Goal: Navigation & Orientation: Find specific page/section

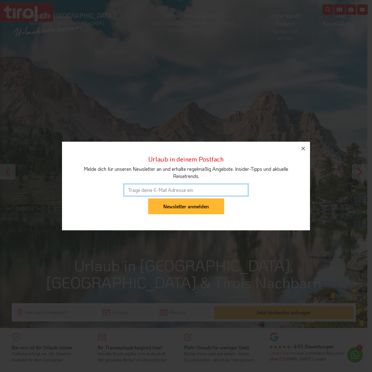
click at [152, 21] on div "Urlaub in deinem Postfach Melde dich für unseren Newsletter an und erhalte rege…" at bounding box center [186, 186] width 372 height 372
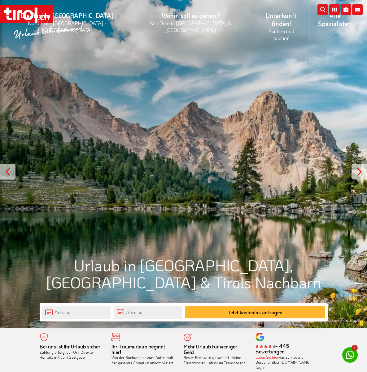
click at [152, 63] on link "Orte in [GEOGRAPHIC_DATA]/[GEOGRAPHIC_DATA]" at bounding box center [191, 69] width 124 height 13
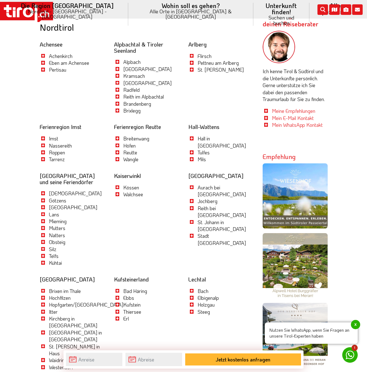
scroll to position [677, 0]
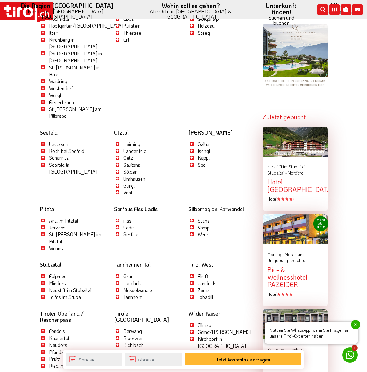
click at [123, 168] on link "Sölden" at bounding box center [130, 171] width 14 height 7
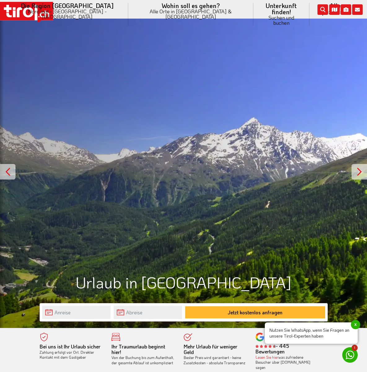
scroll to position [279, 0]
